Goal: Task Accomplishment & Management: Use online tool/utility

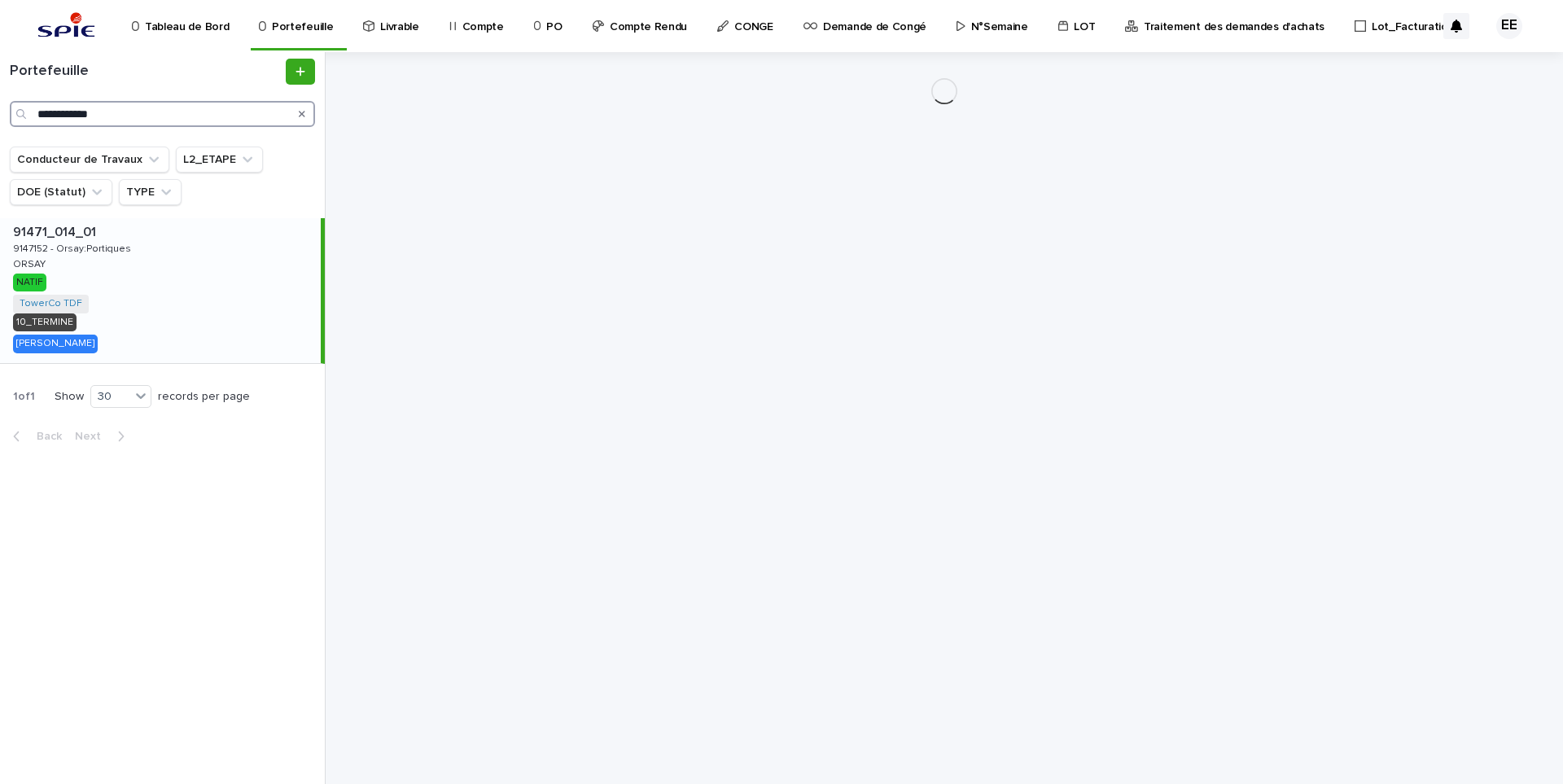
drag, startPoint x: 161, startPoint y: 109, endPoint x: -54, endPoint y: 107, distance: 215.0
click at [0, 107] on html "**********" at bounding box center [782, 392] width 1563 height 784
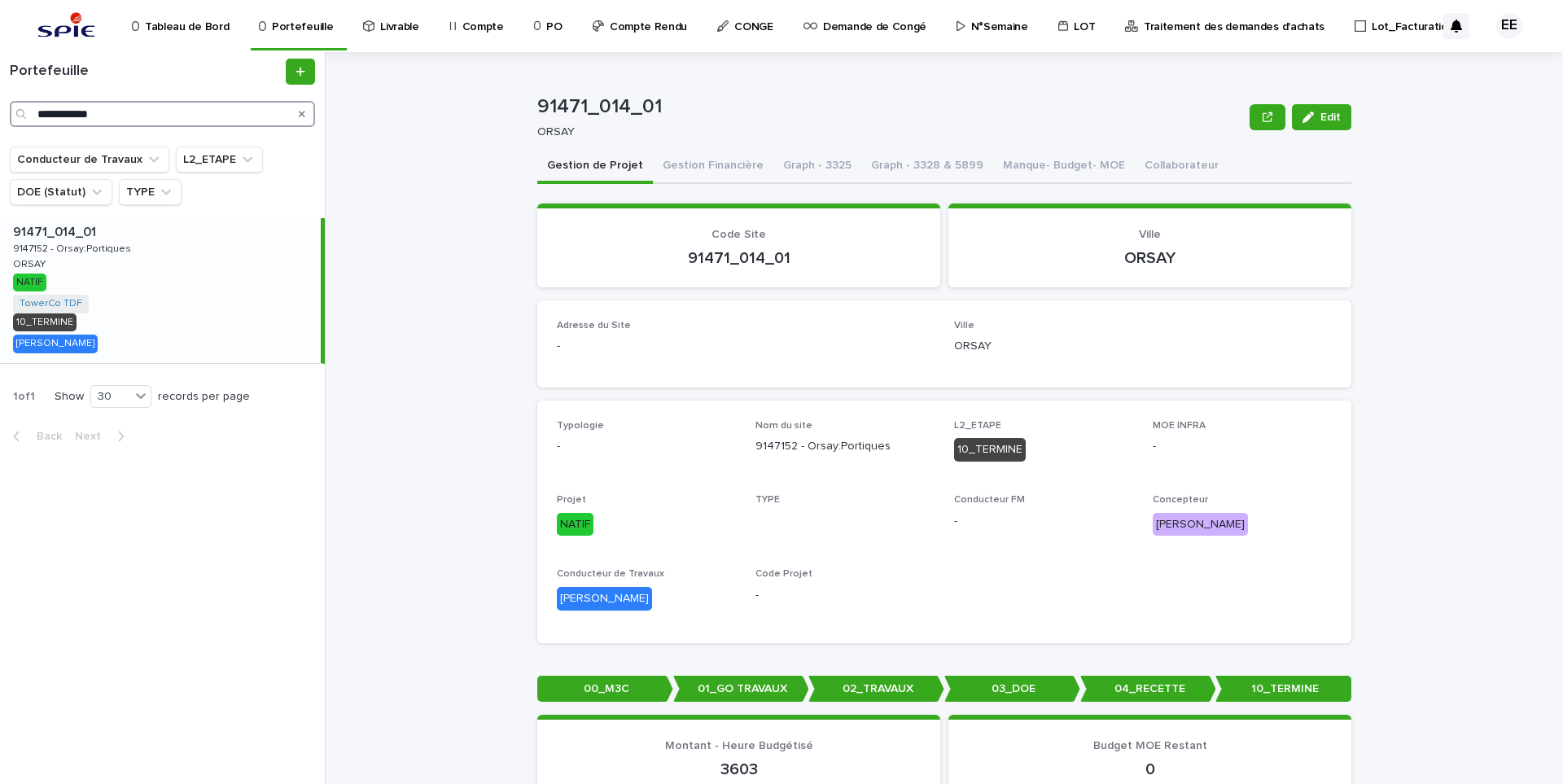
paste input "Search"
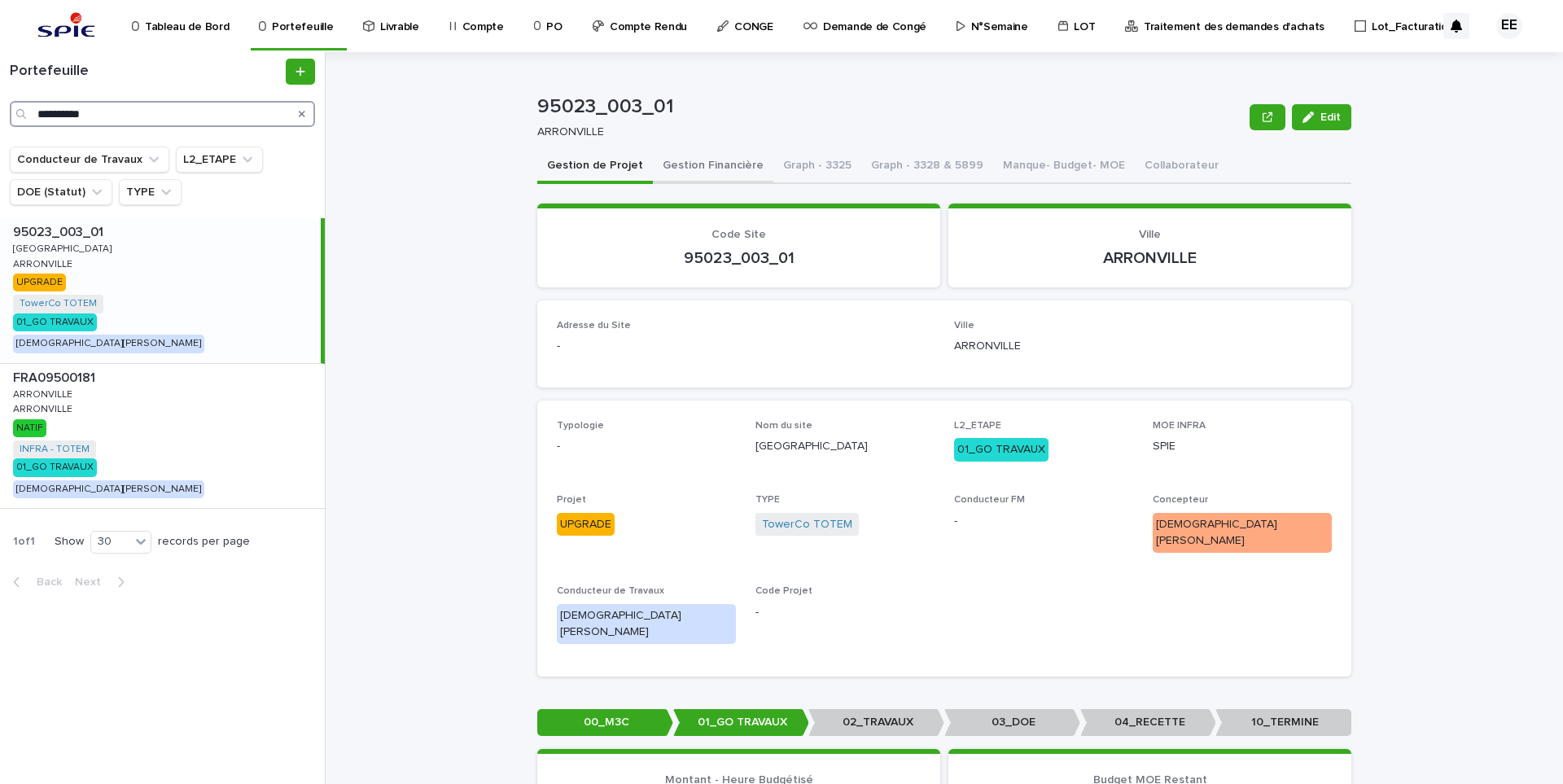
type input "**********"
click at [690, 172] on button "Gestion Financière" at bounding box center [713, 167] width 120 height 34
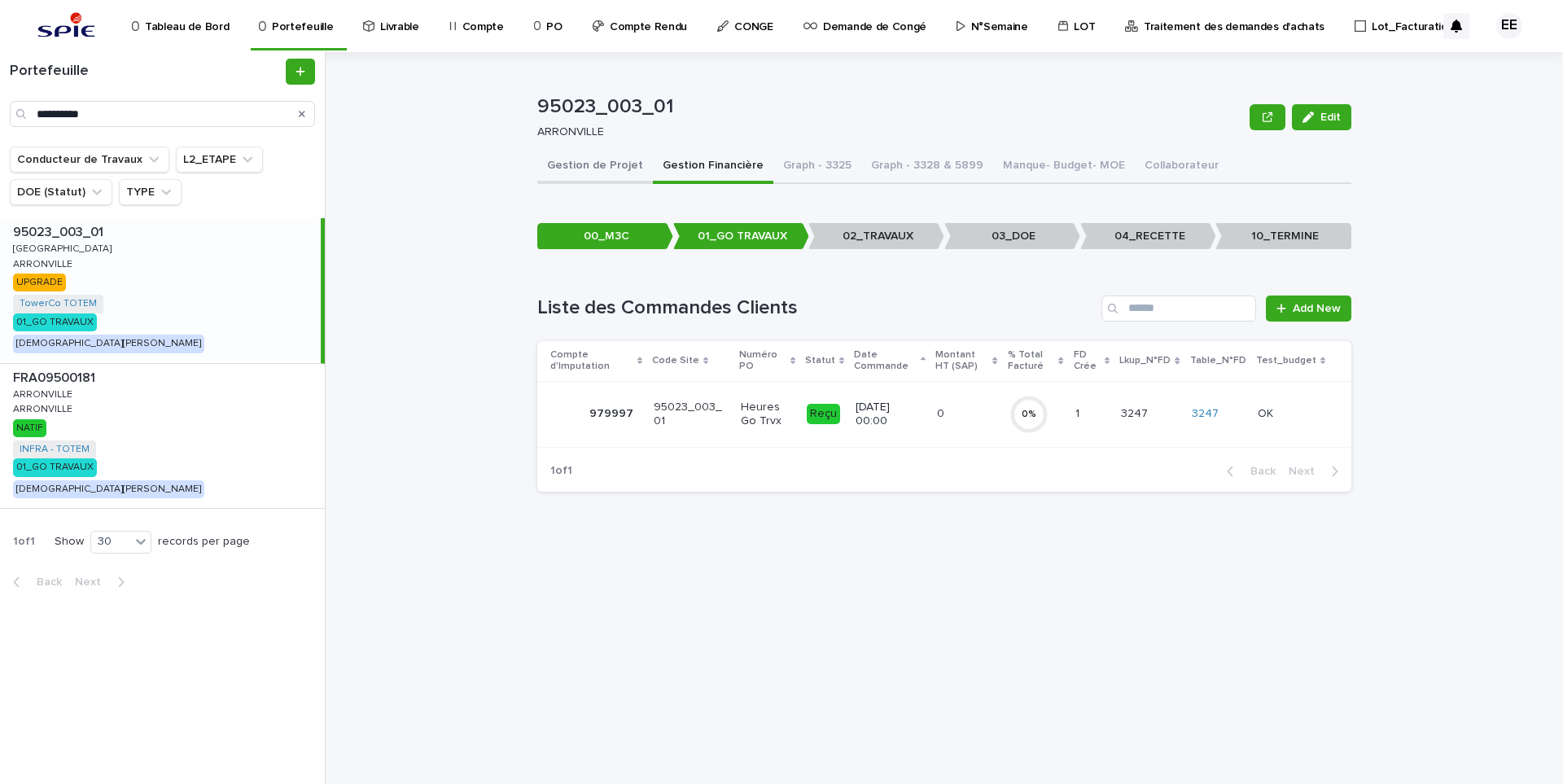
click at [579, 166] on button "Gestion de Projet" at bounding box center [595, 167] width 116 height 34
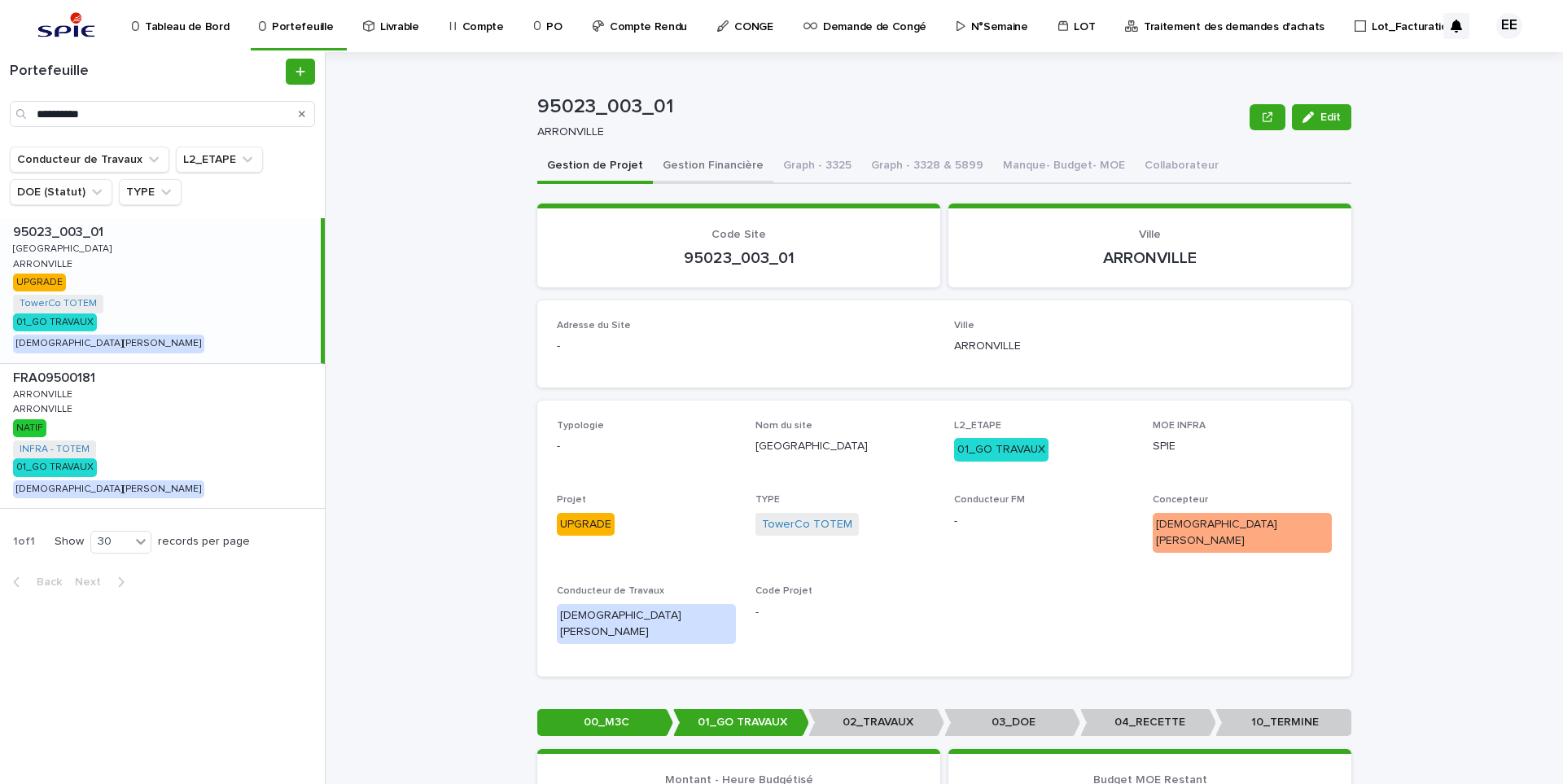
click at [715, 150] on button "Gestion Financière" at bounding box center [713, 167] width 120 height 34
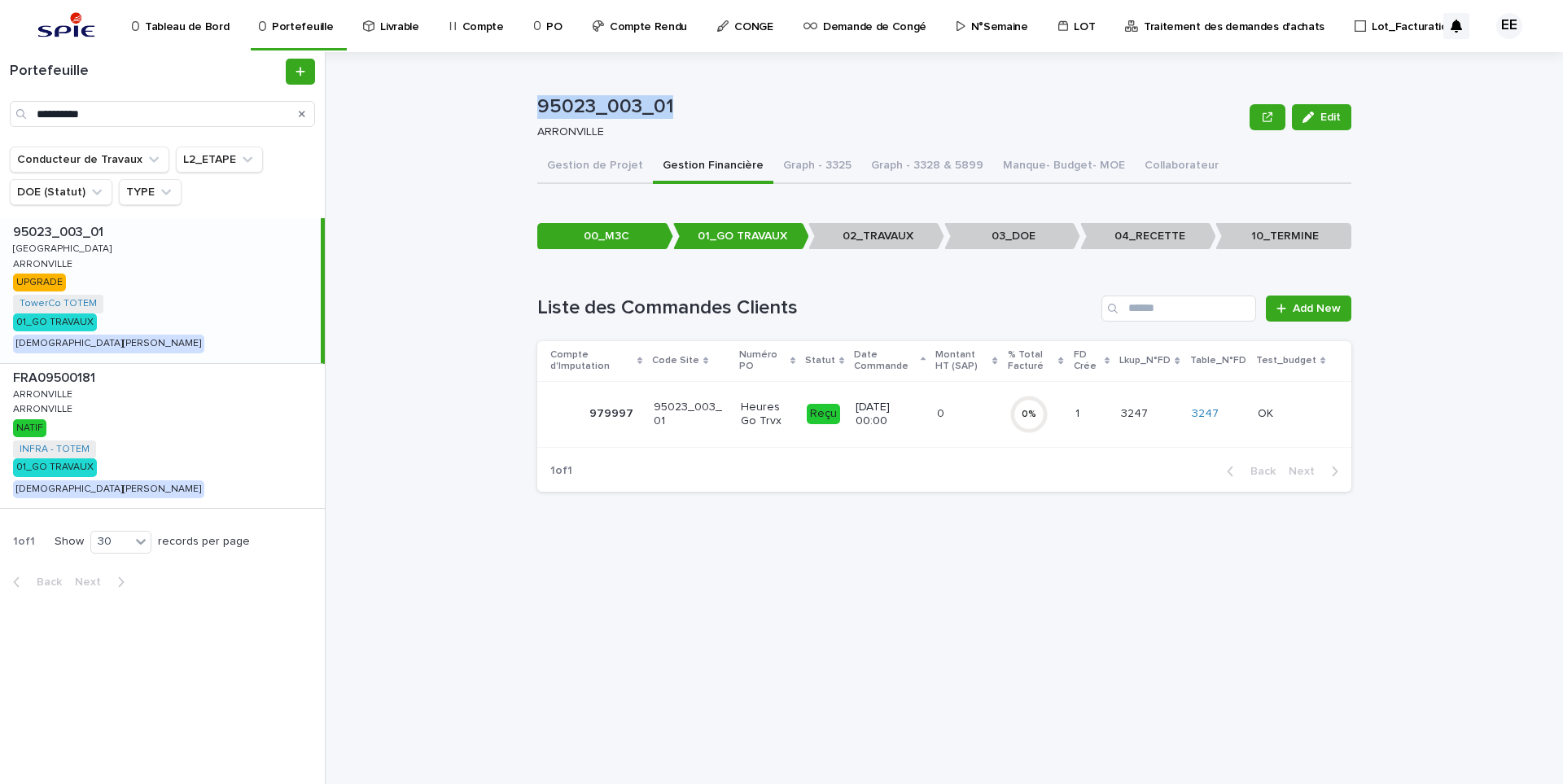
drag, startPoint x: 674, startPoint y: 109, endPoint x: 532, endPoint y: 106, distance: 142.0
click at [532, 106] on div "95023_003_01 Edit 95023_003_01 ARRONVILLE Edit Sorry, there was an error saving…" at bounding box center [954, 418] width 1217 height 732
copy p "95023_003_01"
click at [1226, 19] on p "Traitement des demandes d'achats" at bounding box center [1234, 17] width 181 height 34
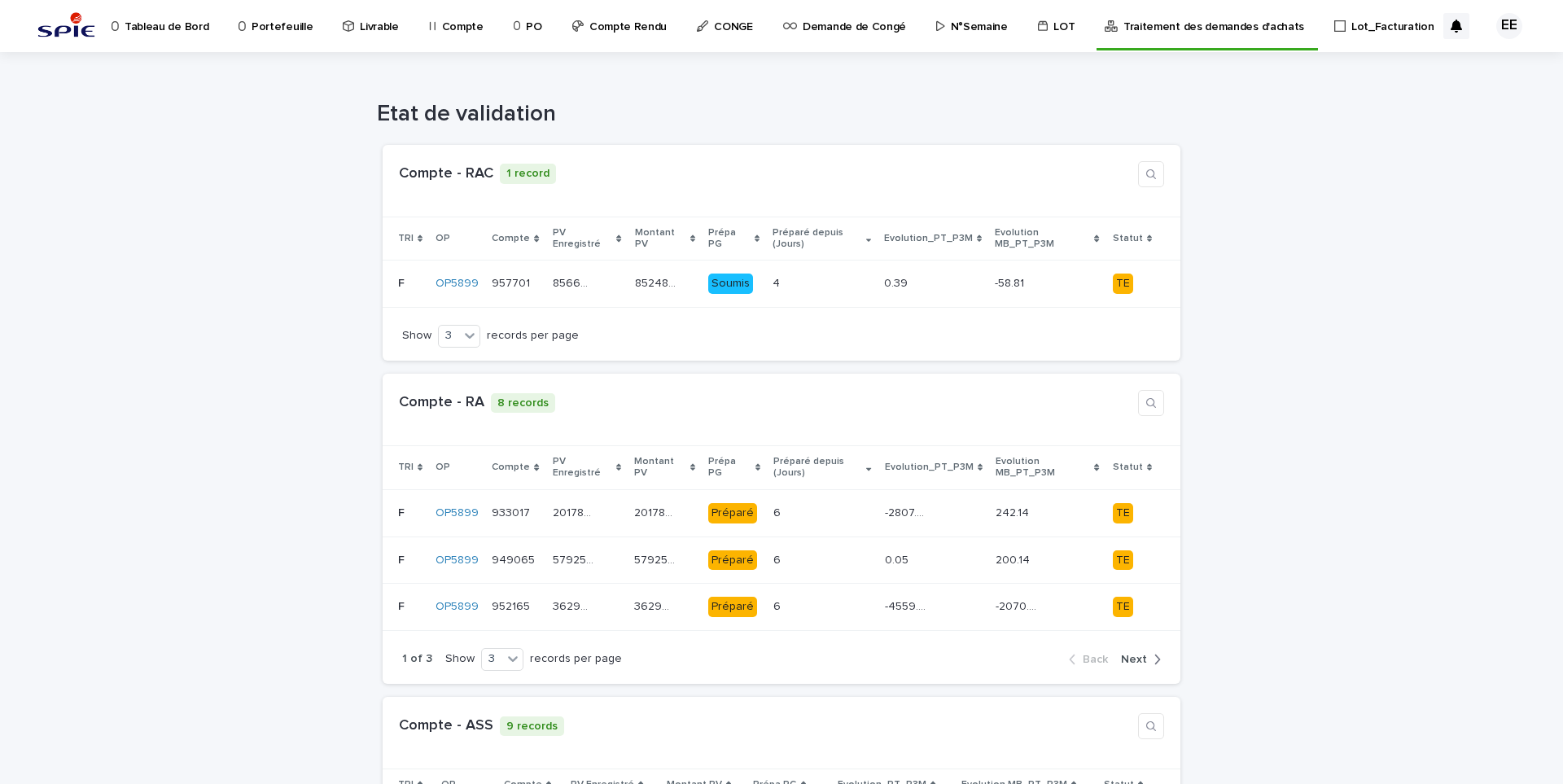
click at [289, 37] on link "Portefeuille" at bounding box center [279, 25] width 83 height 51
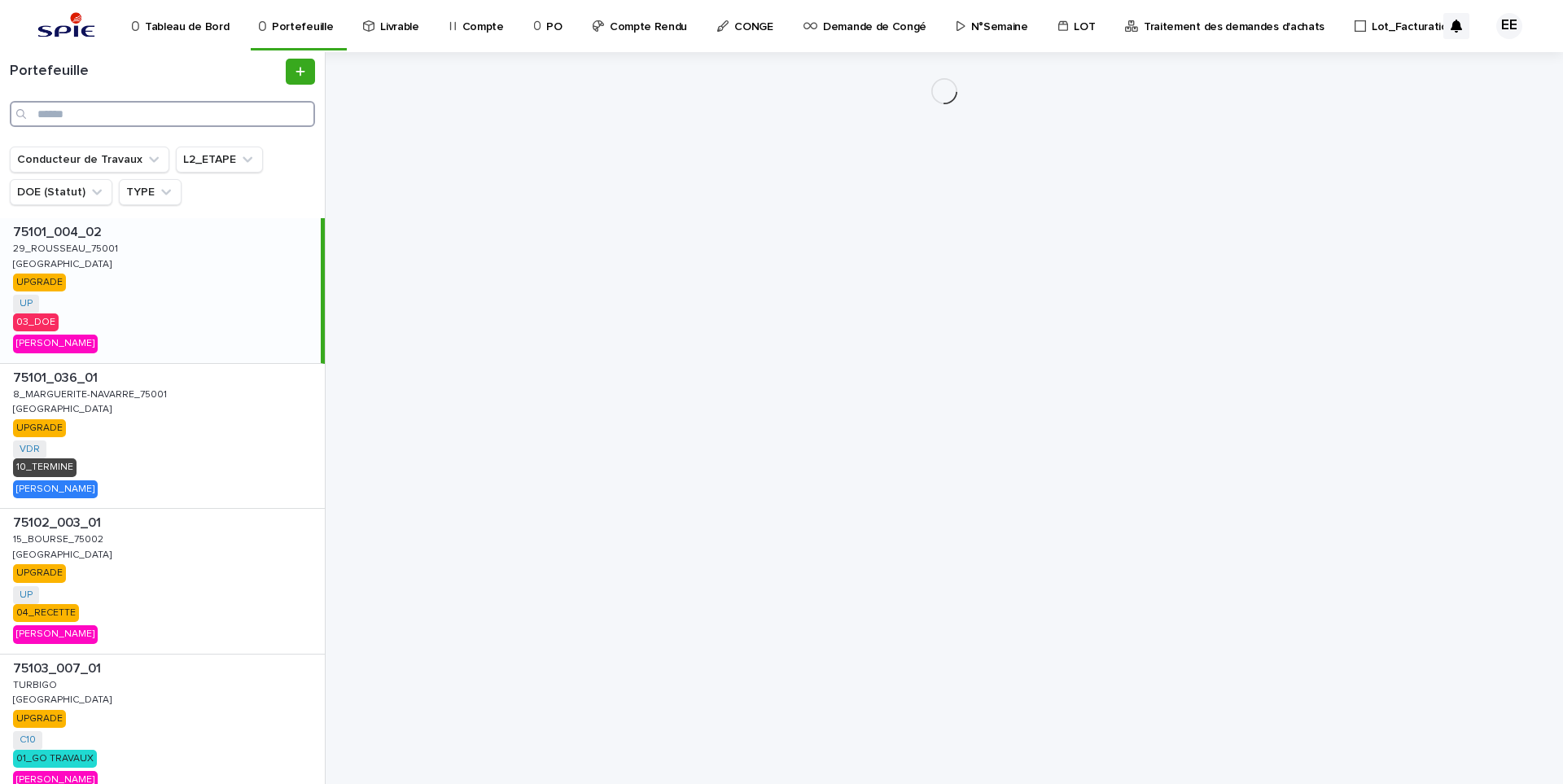
click at [163, 113] on input "Search" at bounding box center [162, 114] width 305 height 26
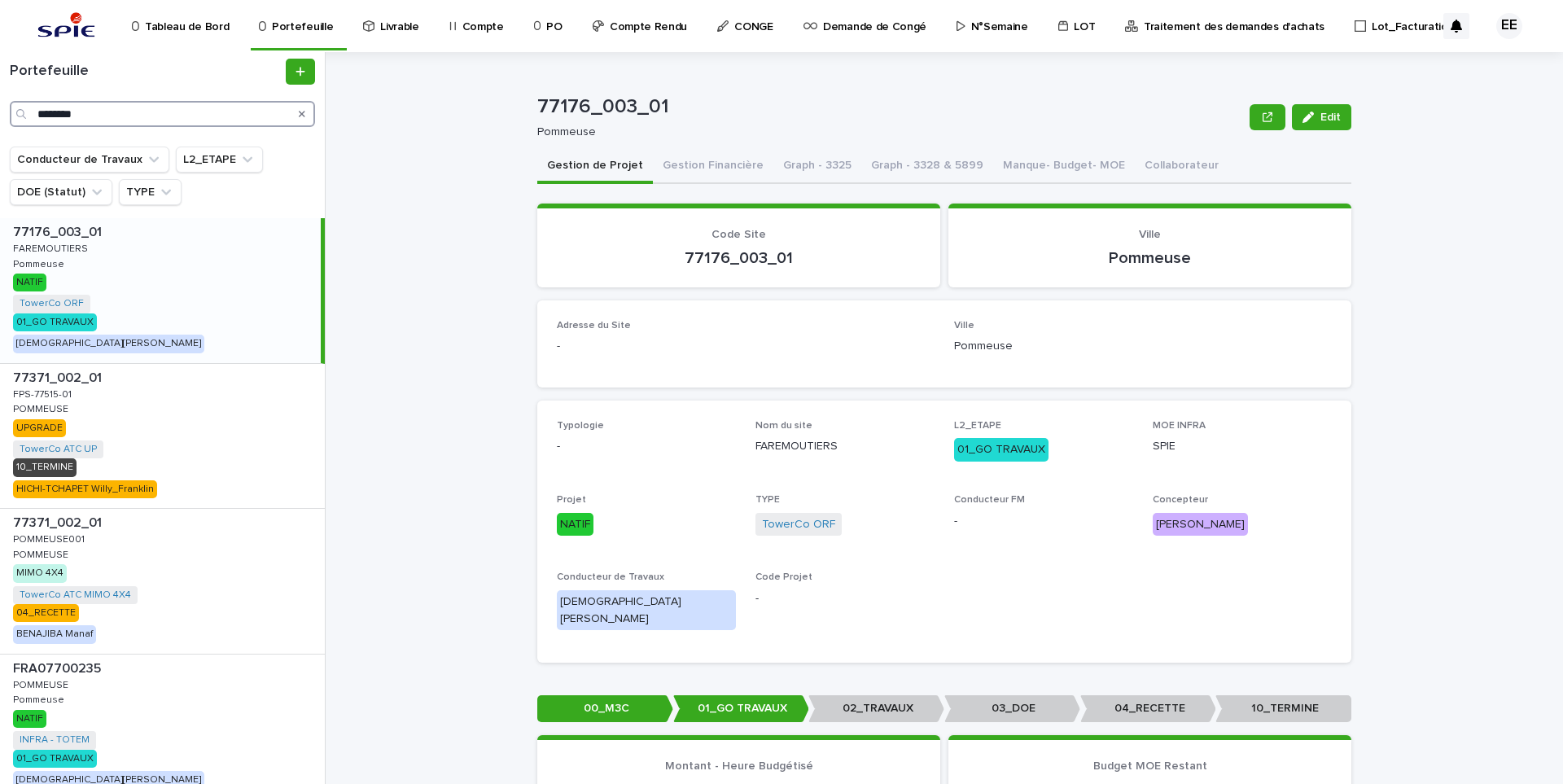
type input "********"
drag, startPoint x: 668, startPoint y: 108, endPoint x: 520, endPoint y: 105, distance: 148.0
click at [520, 105] on div "77176_003_01 Edit 77176_003_01 Pommeuse Edit Sorry, there was an error saving y…" at bounding box center [954, 418] width 1217 height 732
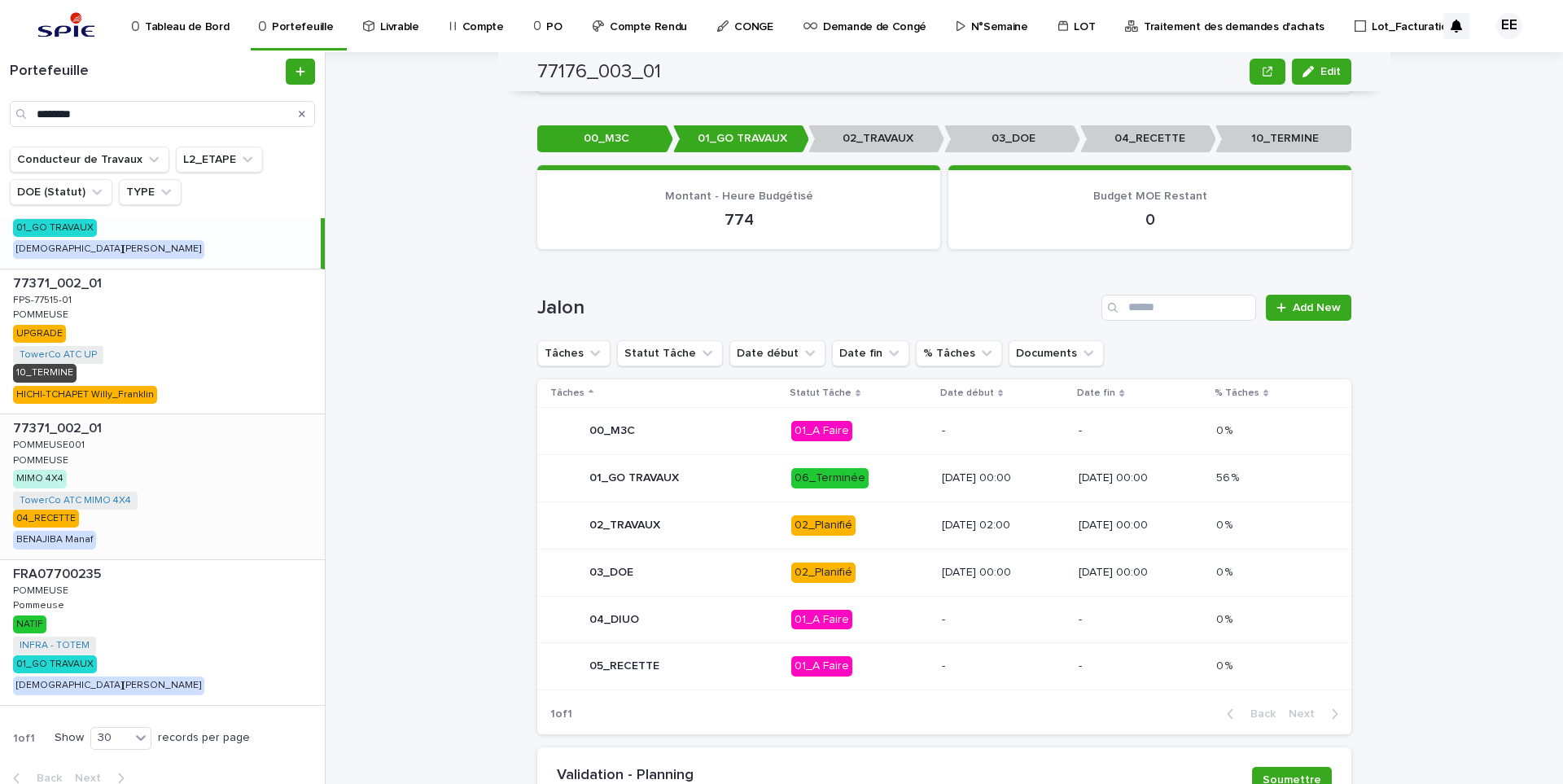
scroll to position [109, 0]
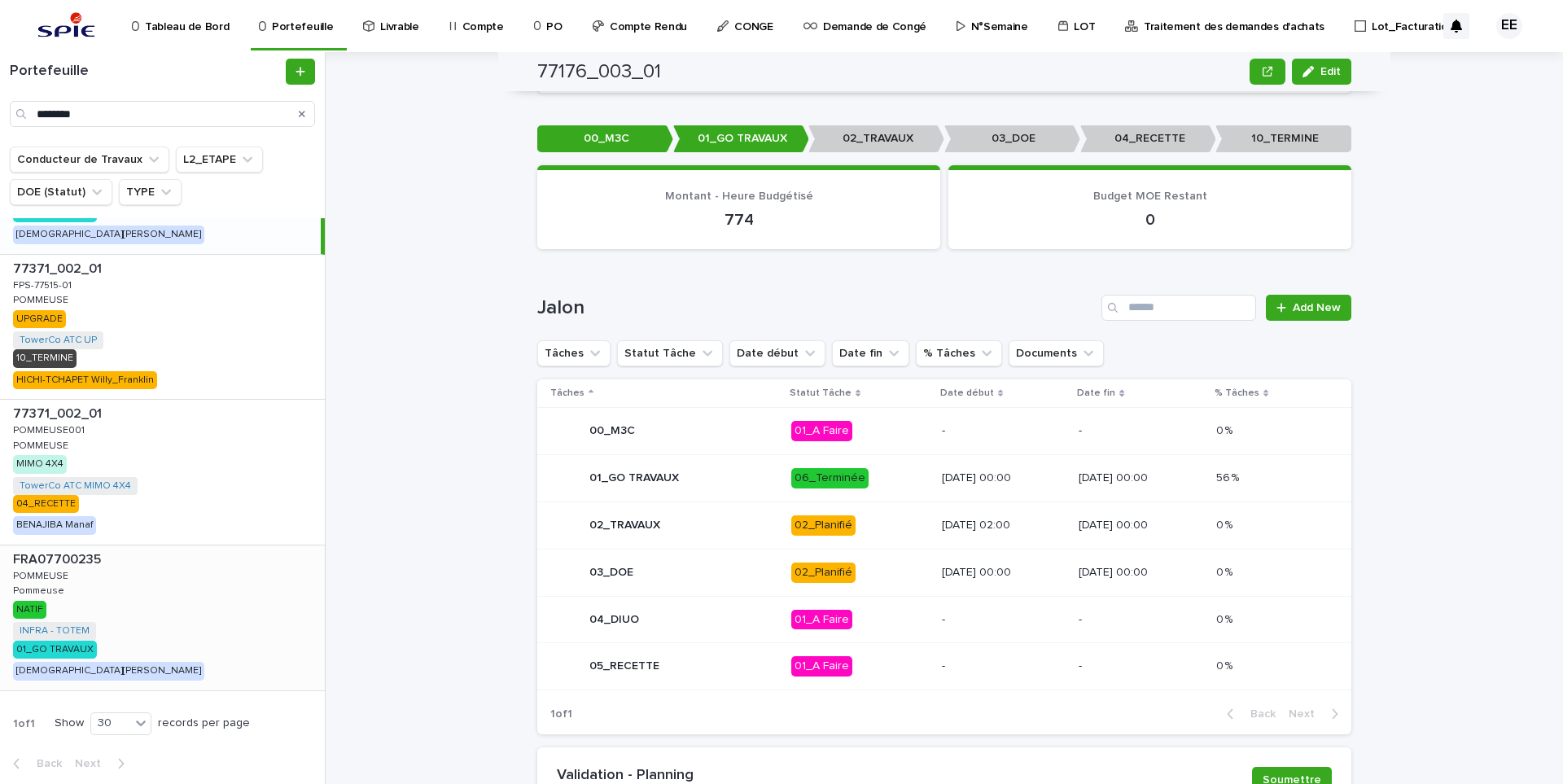
click at [198, 578] on div "FRA07700235 FRA07700235 POMMEUSE POMMEUSE Pommeuse Pommeuse NATIF INFRA - TOTEM…" at bounding box center [162, 618] width 325 height 145
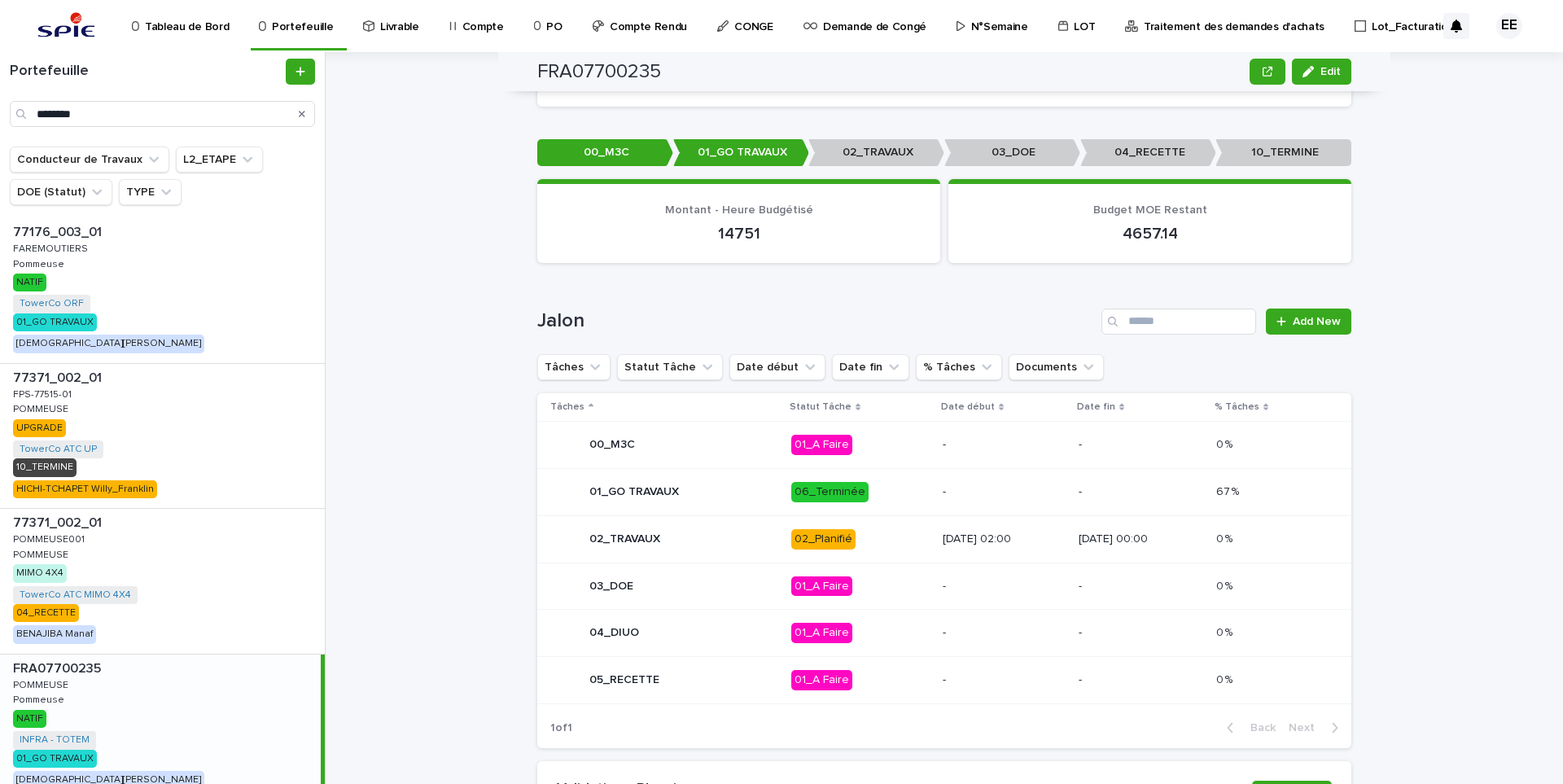
scroll to position [109, 0]
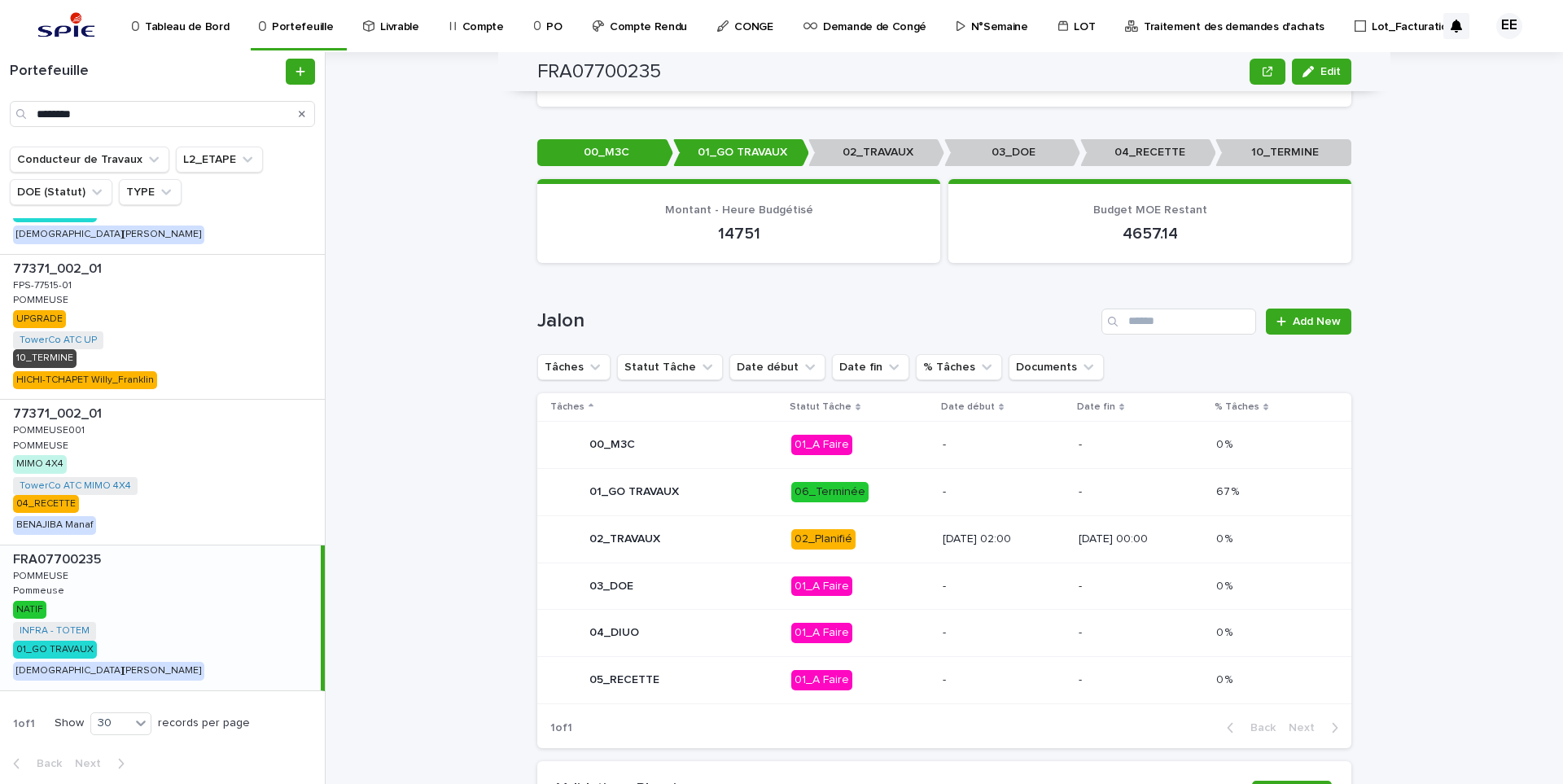
click at [947, 525] on div "[DATE] 02:00" at bounding box center [1004, 539] width 123 height 27
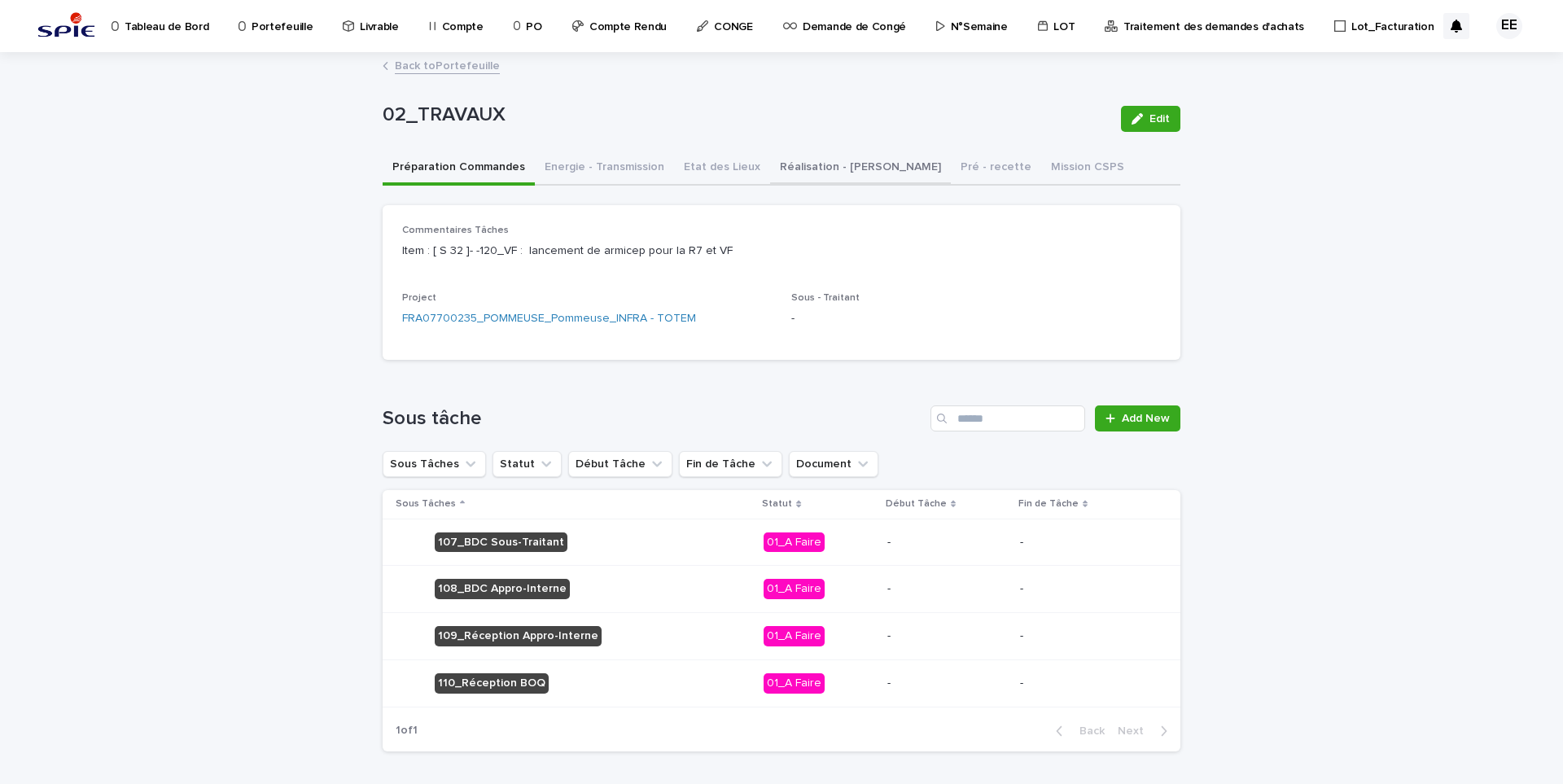
click at [800, 174] on button "Réalisation - [PERSON_NAME]" at bounding box center [860, 168] width 181 height 34
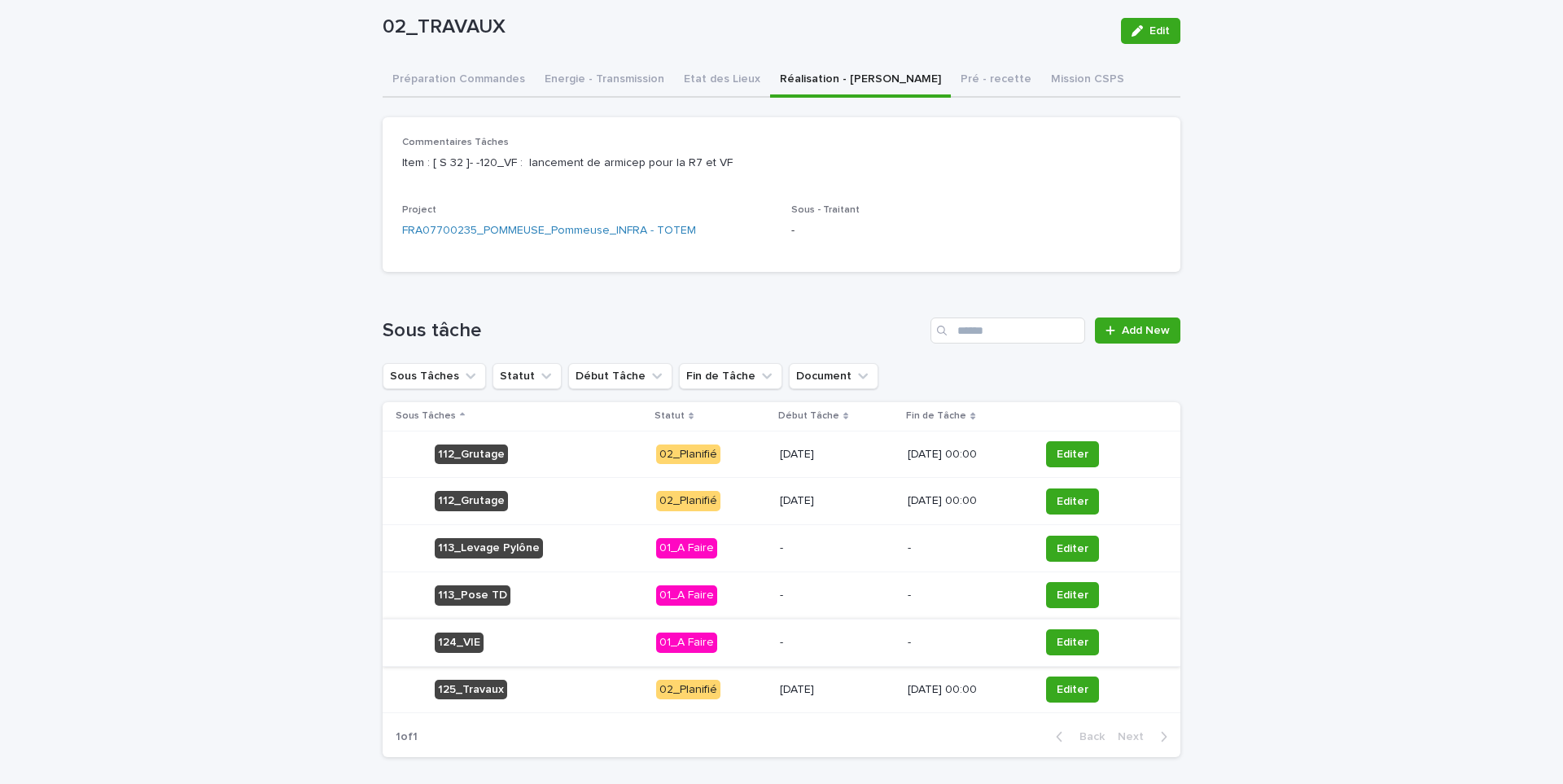
scroll to position [173, 0]
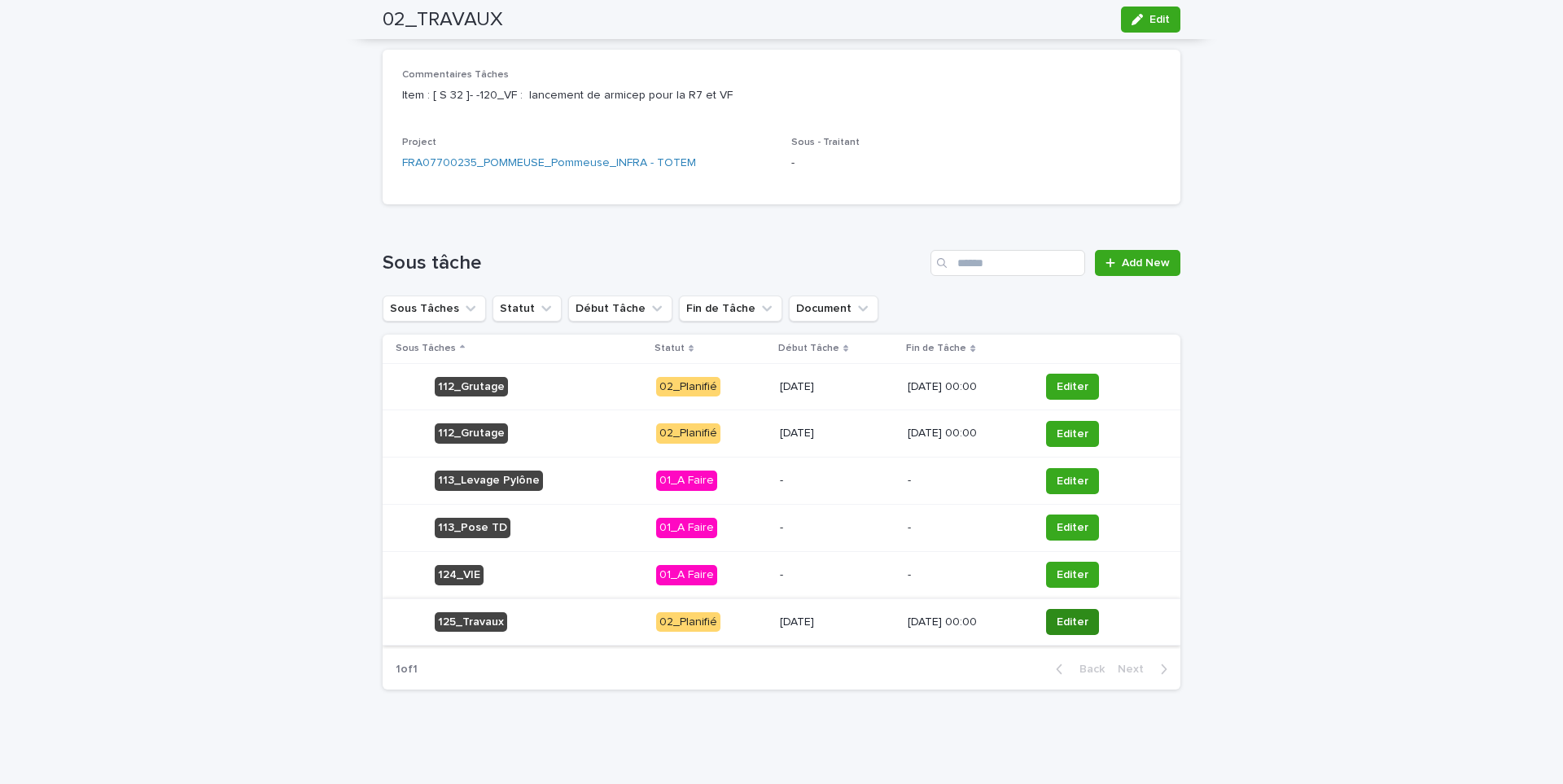
click at [1065, 628] on span "Editer" at bounding box center [1072, 621] width 32 height 16
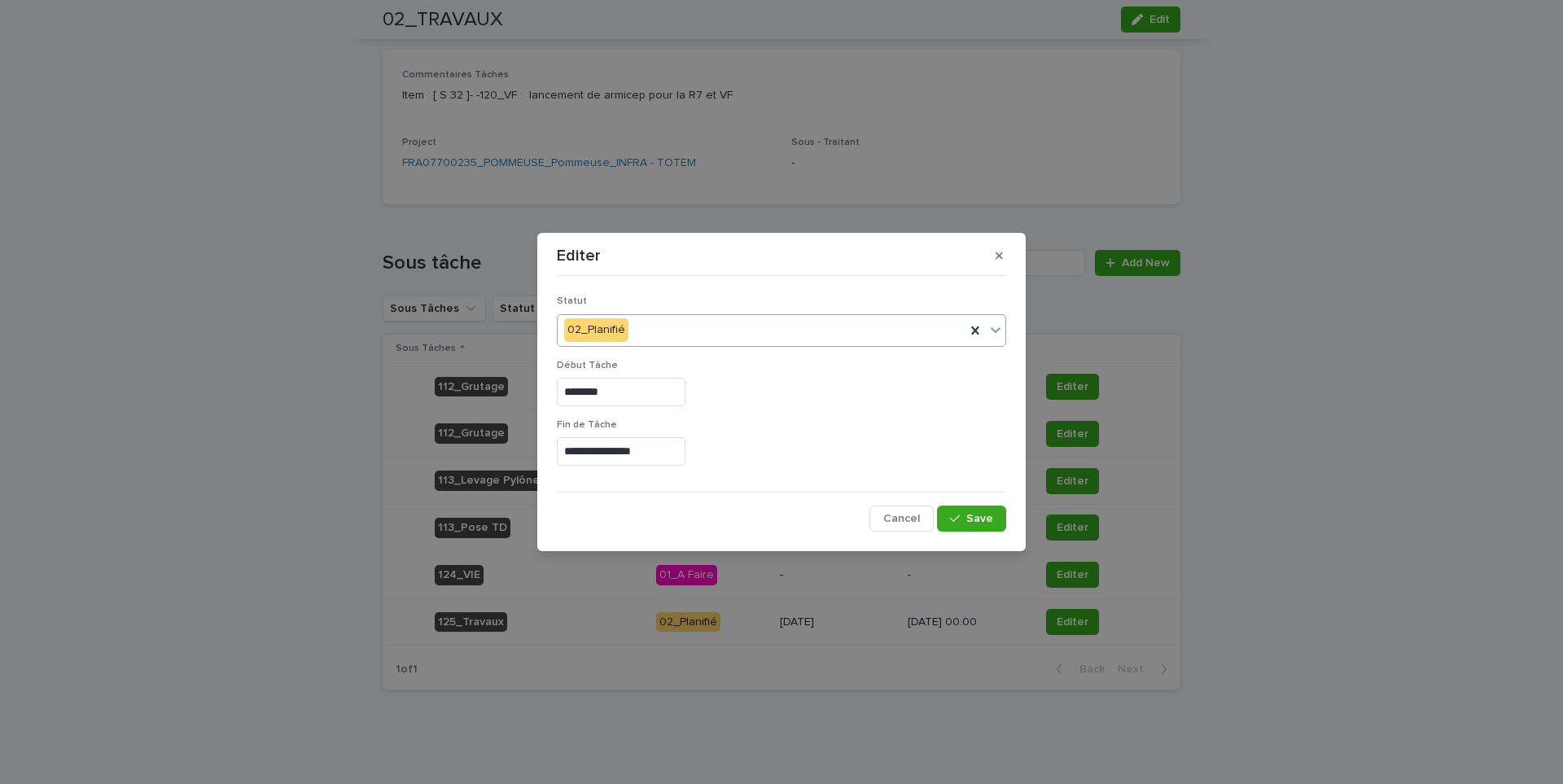
click at [685, 337] on div "02_Planifié" at bounding box center [761, 330] width 408 height 27
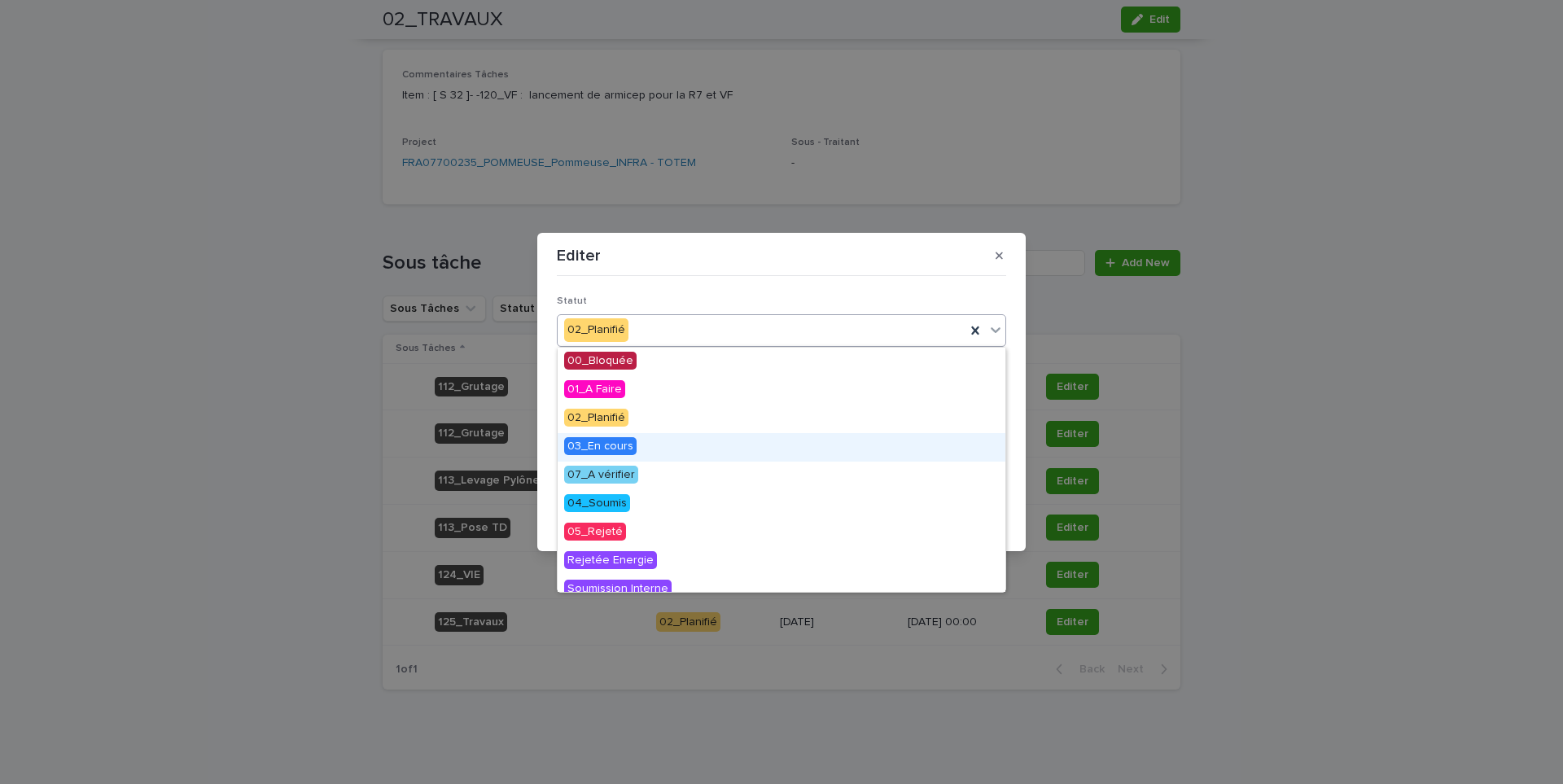
click at [646, 455] on div "03_En cours" at bounding box center [781, 447] width 448 height 28
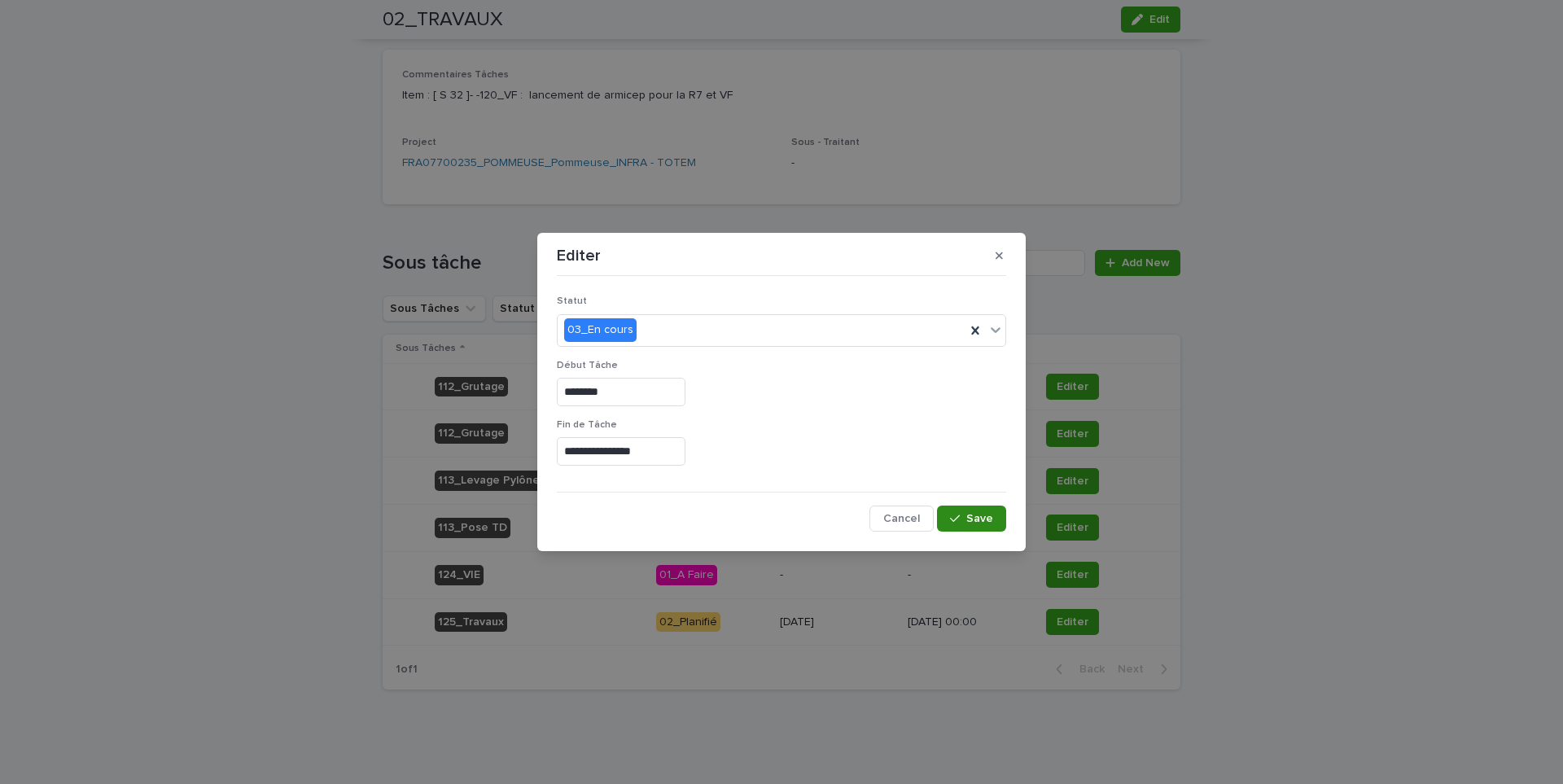
click at [978, 513] on span "Save" at bounding box center [980, 518] width 27 height 12
